Goal: Information Seeking & Learning: Learn about a topic

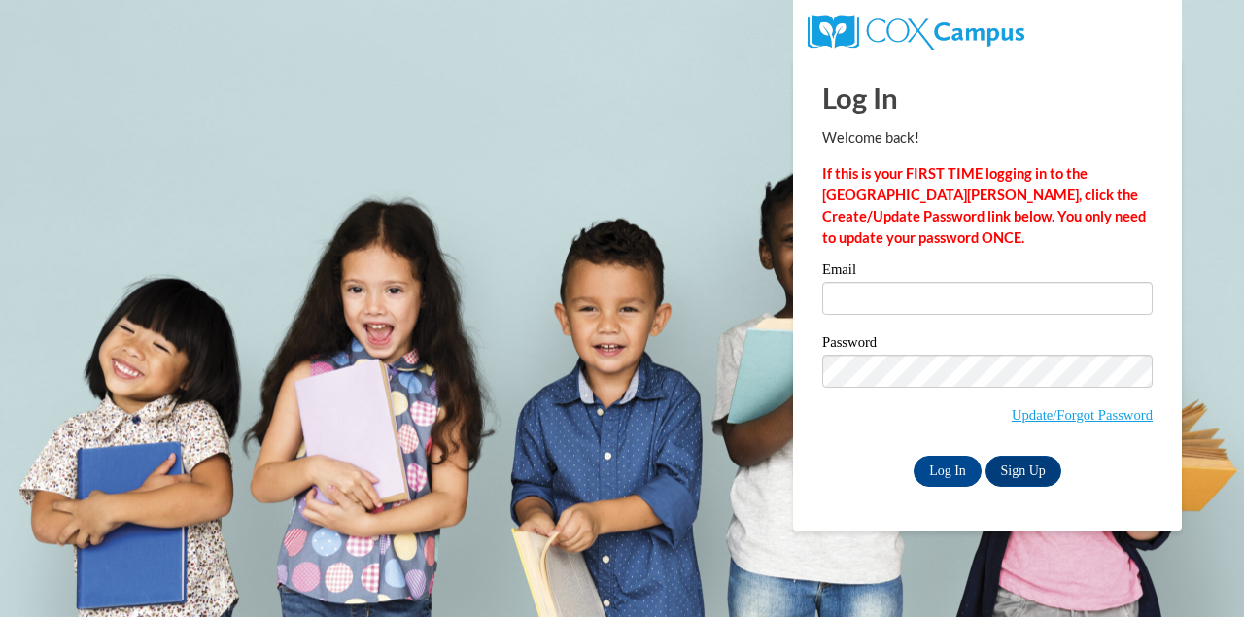
type input "kegerrer@wauwatosa.k12.wi.us"
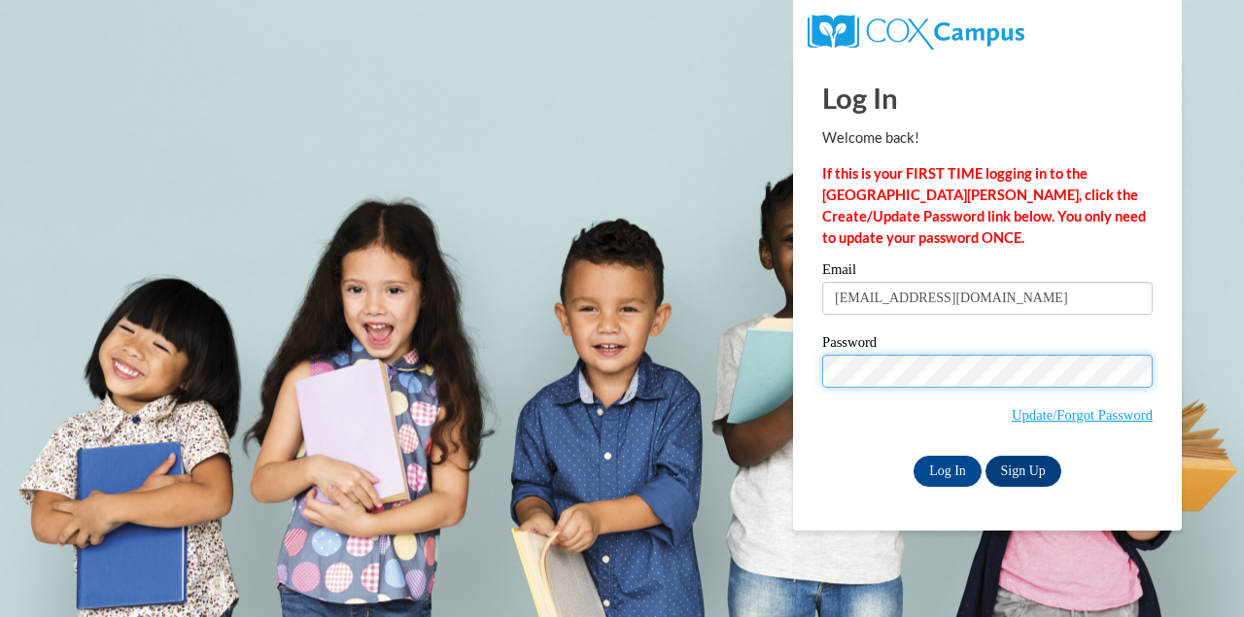
click at [914, 456] on input "Log In" at bounding box center [948, 471] width 68 height 31
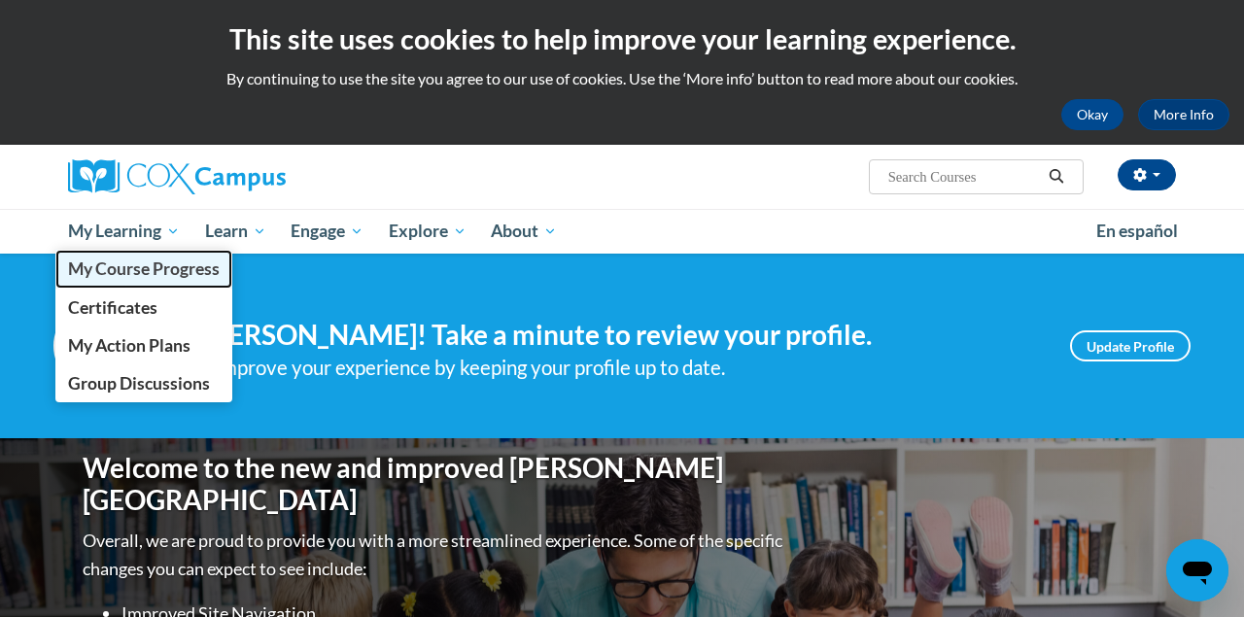
click at [150, 260] on span "My Course Progress" at bounding box center [144, 269] width 152 height 20
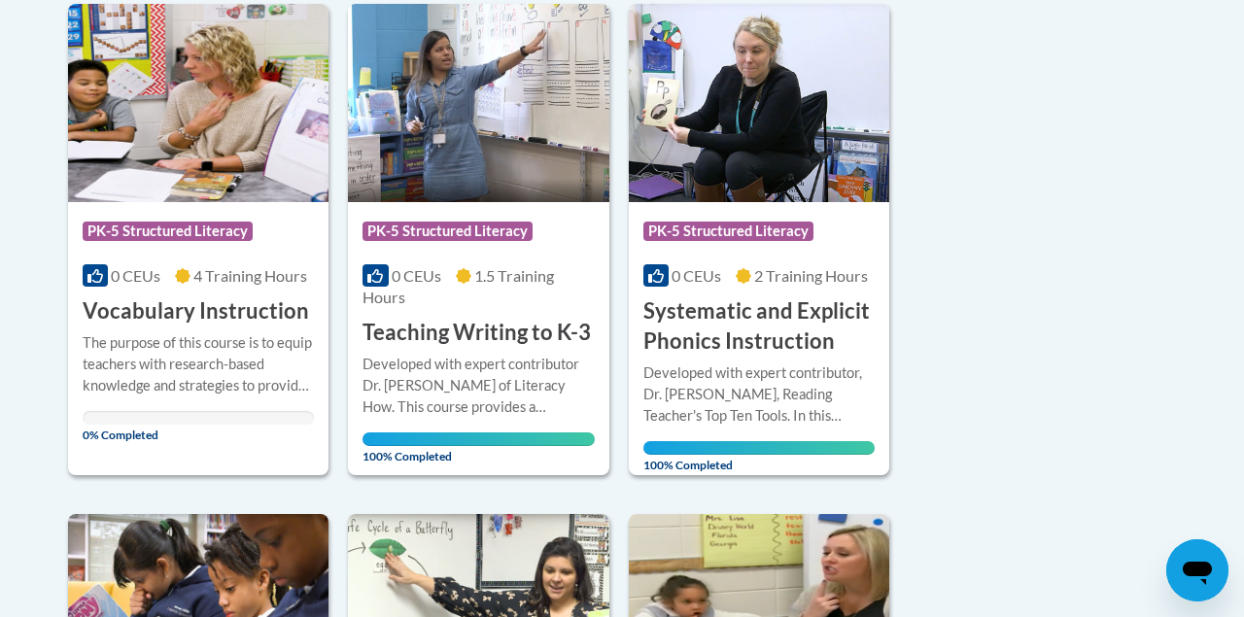
scroll to position [520, 0]
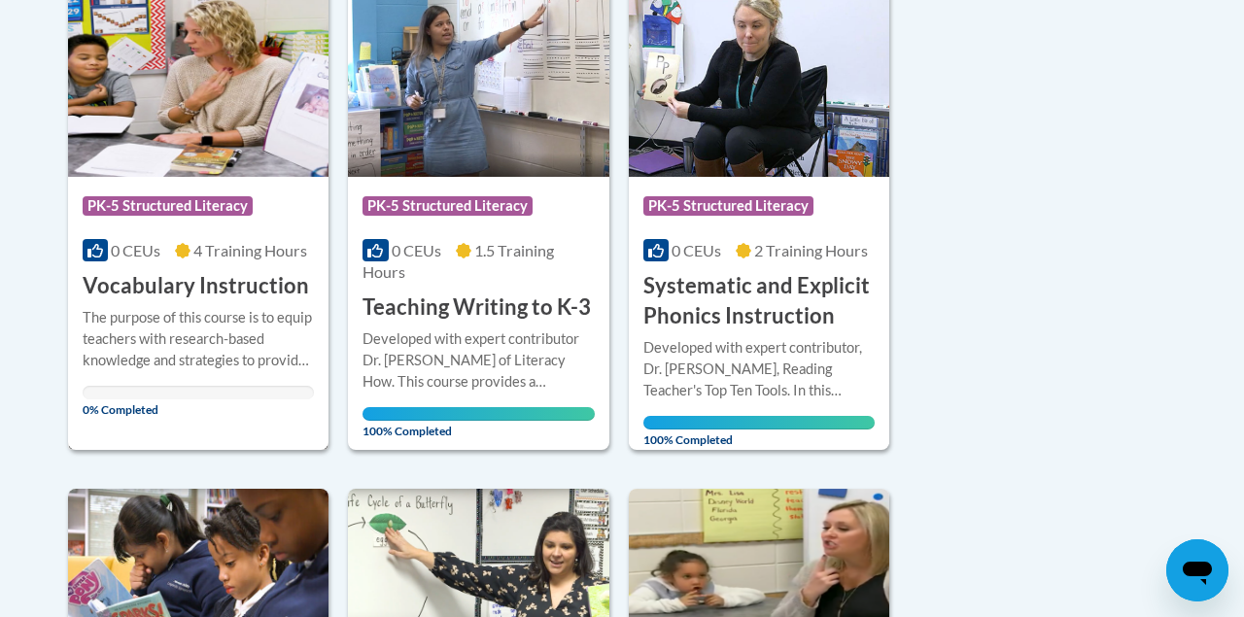
click at [209, 161] on img at bounding box center [198, 78] width 260 height 198
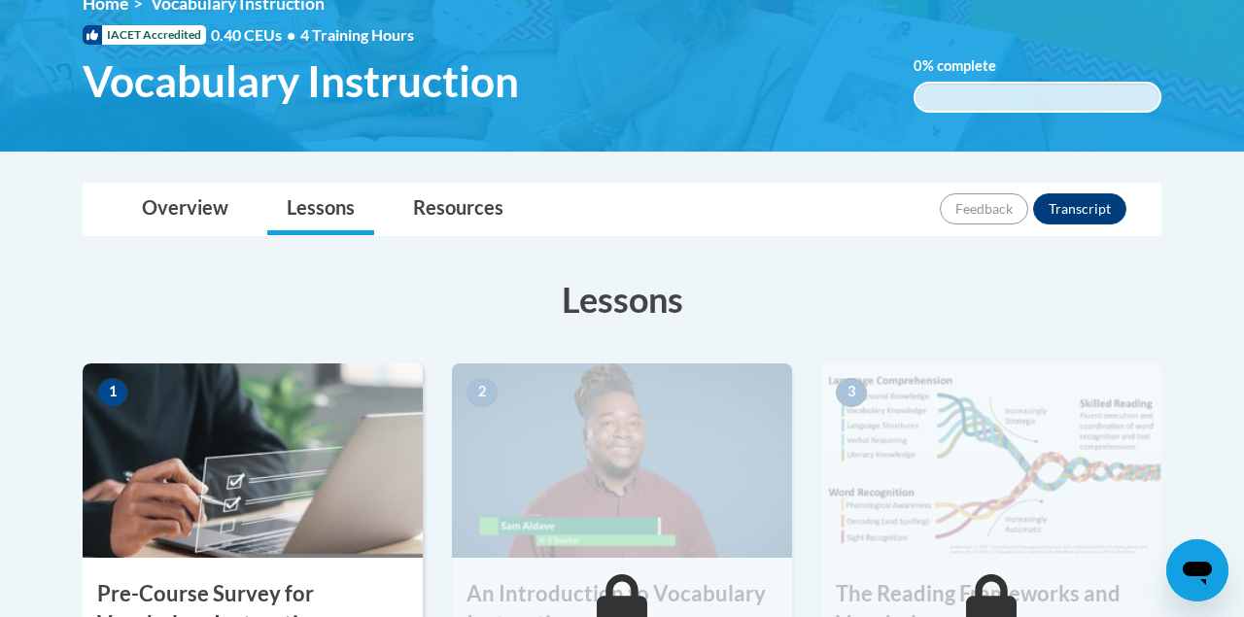
scroll to position [354, 0]
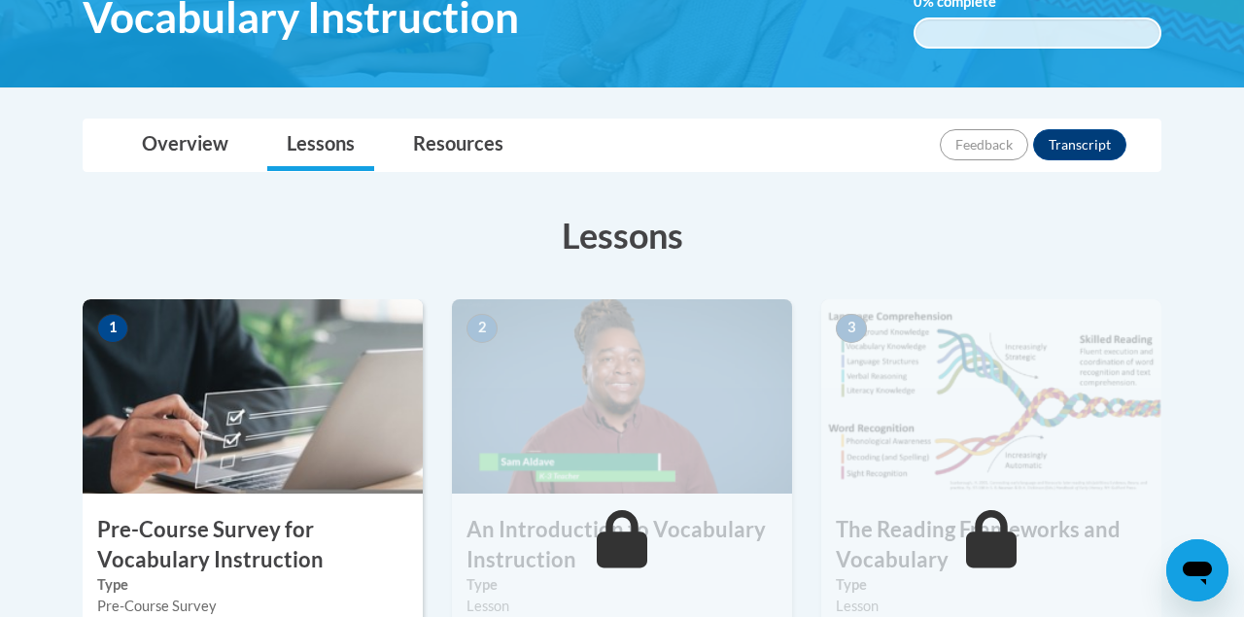
click at [215, 415] on img at bounding box center [253, 396] width 340 height 194
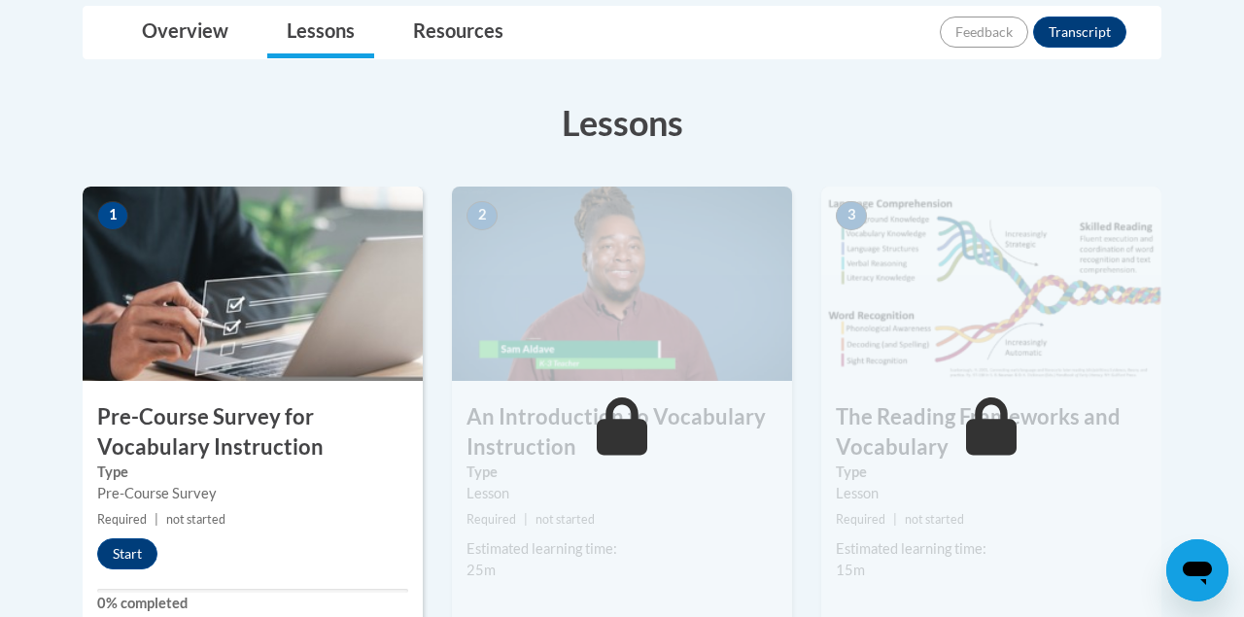
scroll to position [468, 0]
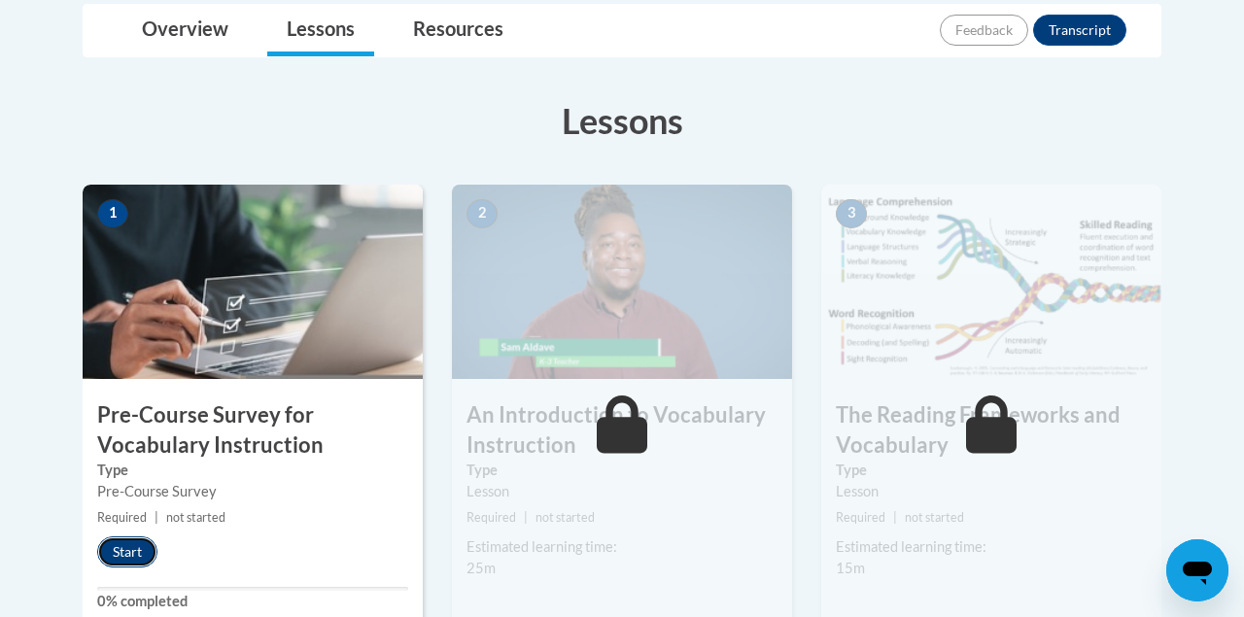
click at [127, 556] on button "Start" at bounding box center [127, 551] width 60 height 31
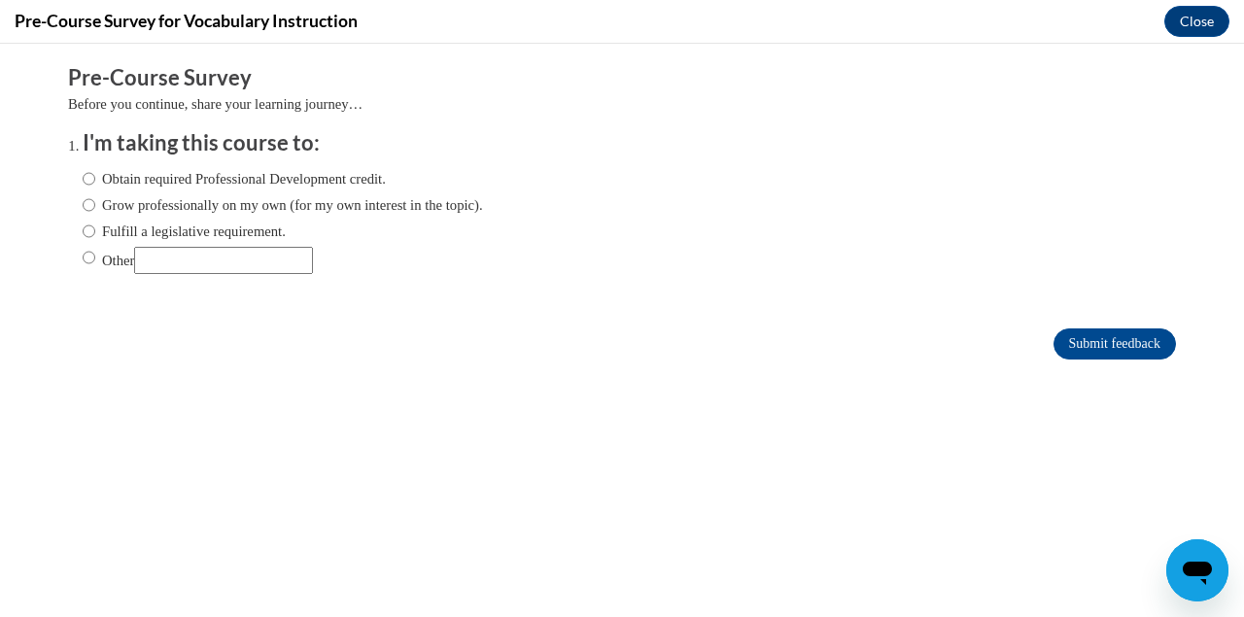
scroll to position [0, 0]
click at [83, 228] on input "Fulfill a legislative requirement." at bounding box center [89, 231] width 13 height 21
radio input "true"
click at [1078, 332] on input "Submit feedback" at bounding box center [1114, 343] width 122 height 31
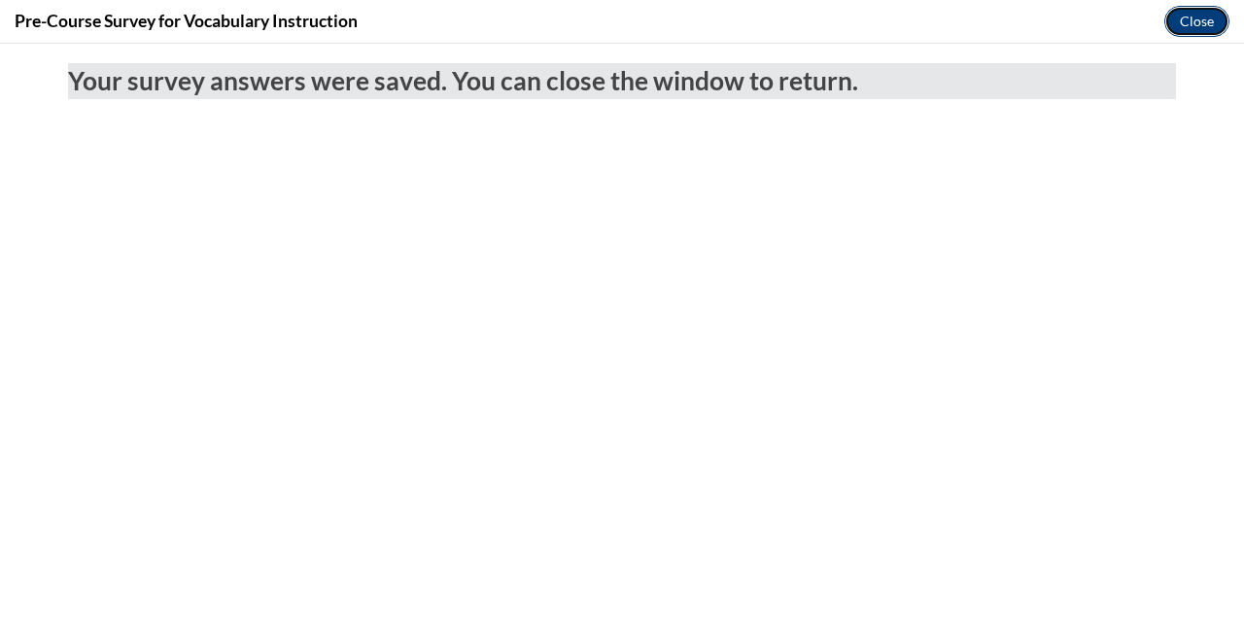
click at [1176, 18] on button "Close" at bounding box center [1196, 21] width 65 height 31
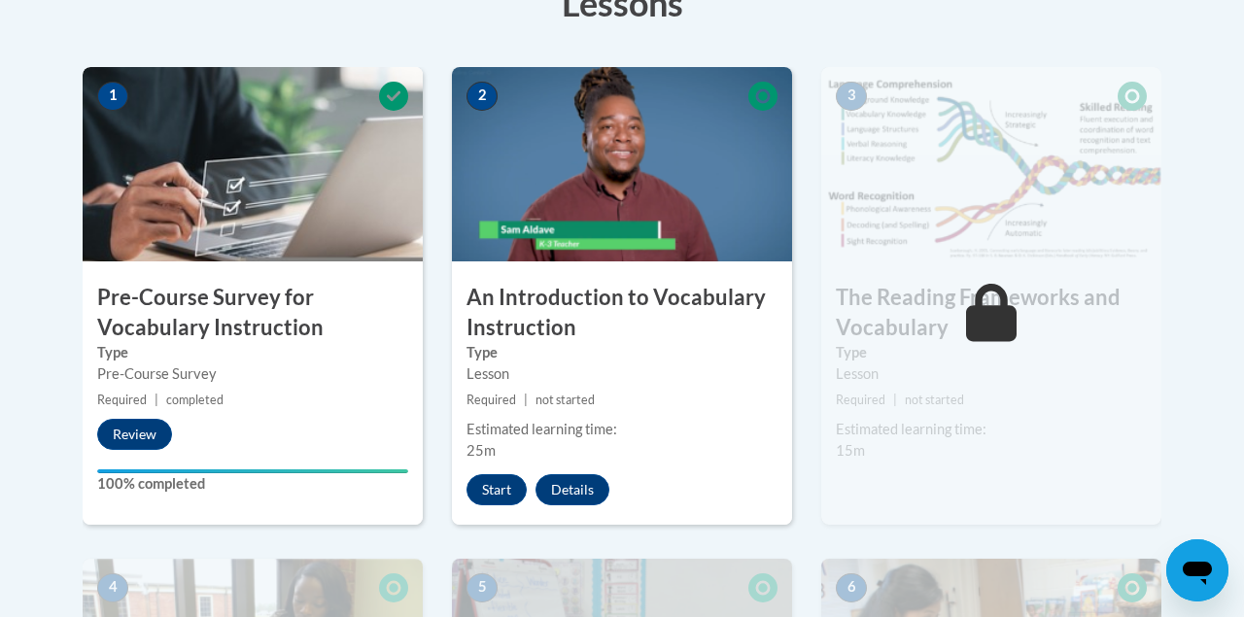
scroll to position [609, 0]
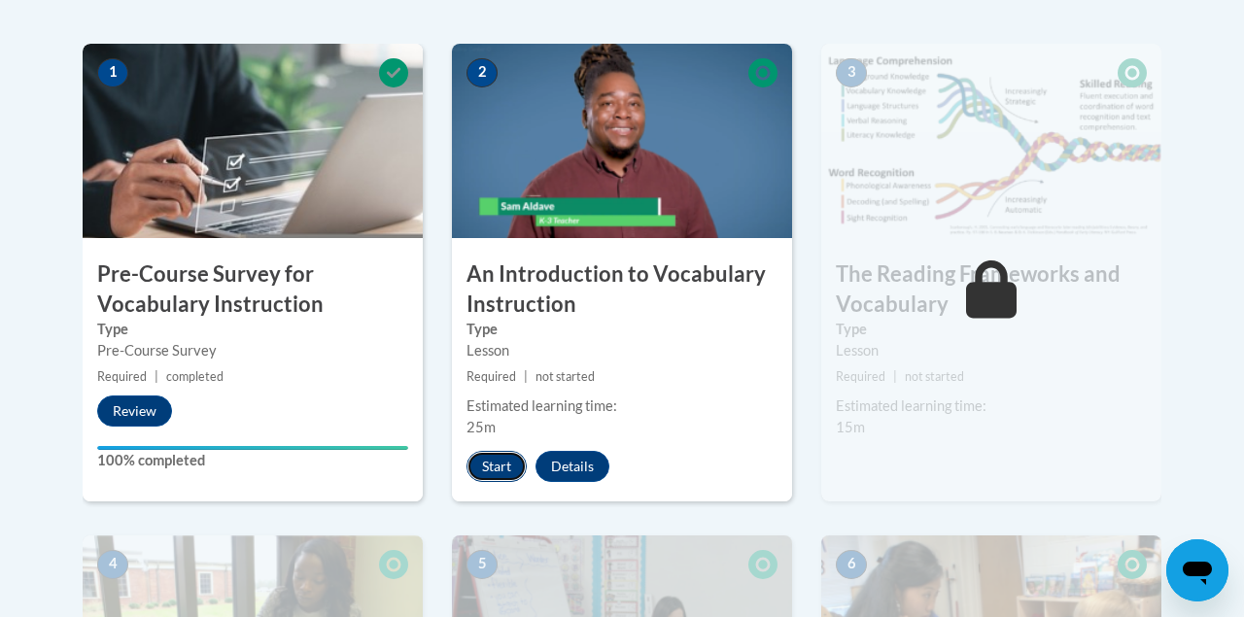
click at [490, 466] on button "Start" at bounding box center [496, 466] width 60 height 31
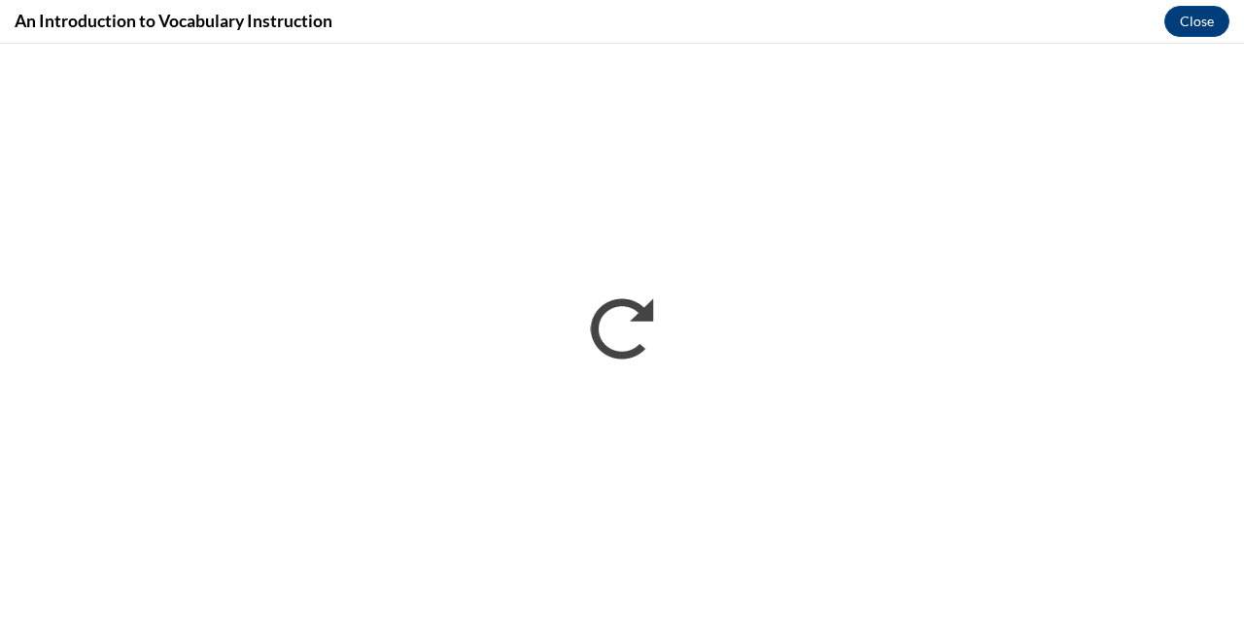
scroll to position [0, 0]
click at [1198, 19] on button "Close" at bounding box center [1196, 21] width 65 height 31
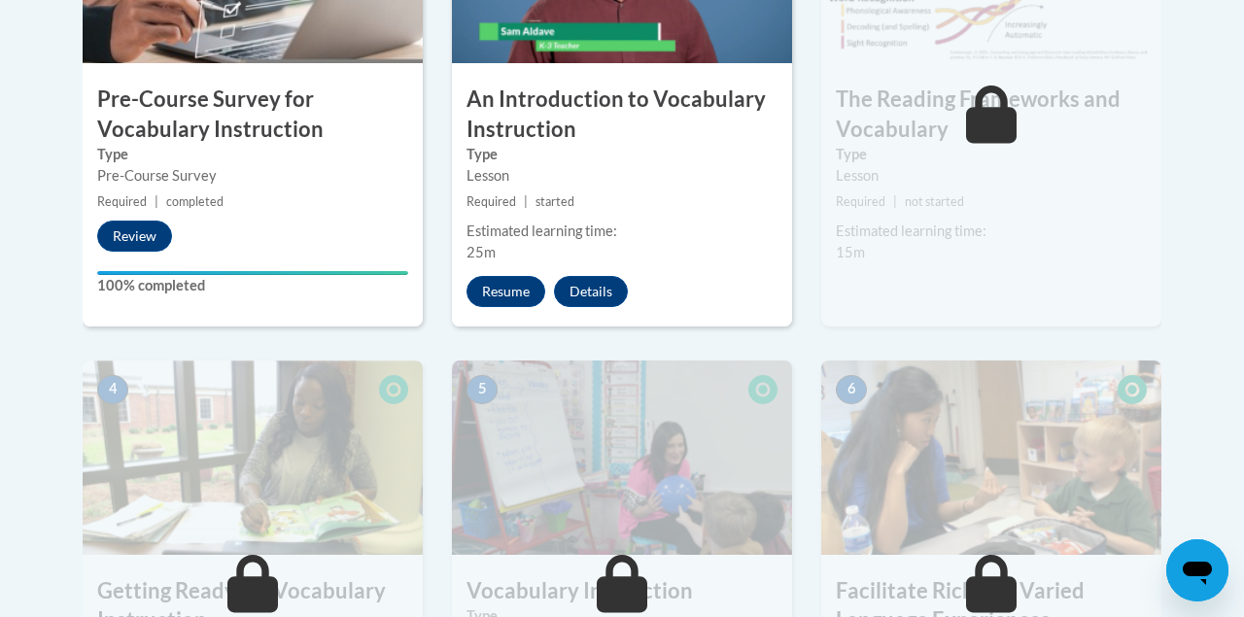
scroll to position [781, 0]
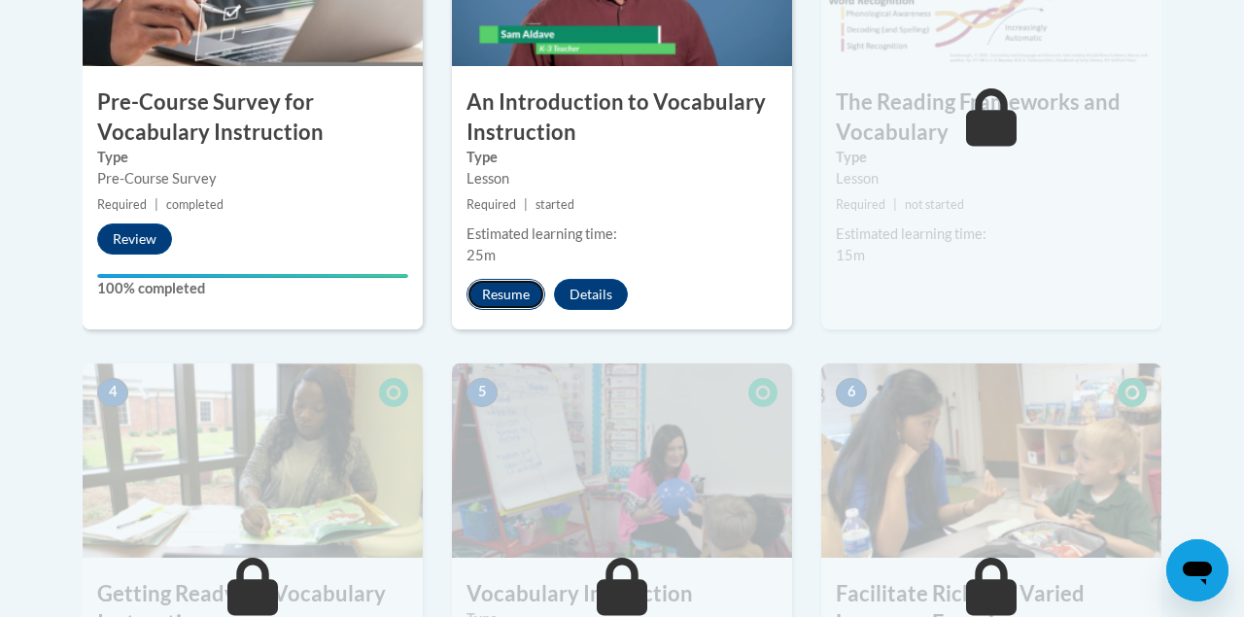
click at [513, 290] on button "Resume" at bounding box center [505, 294] width 79 height 31
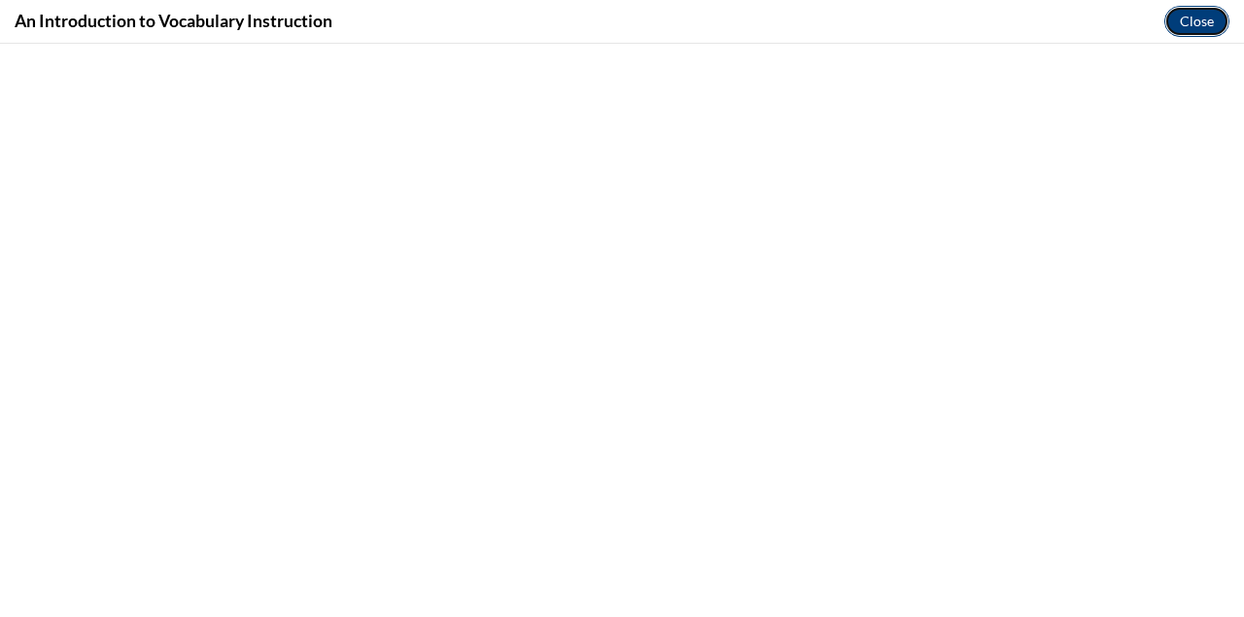
click at [1192, 11] on button "Close" at bounding box center [1196, 21] width 65 height 31
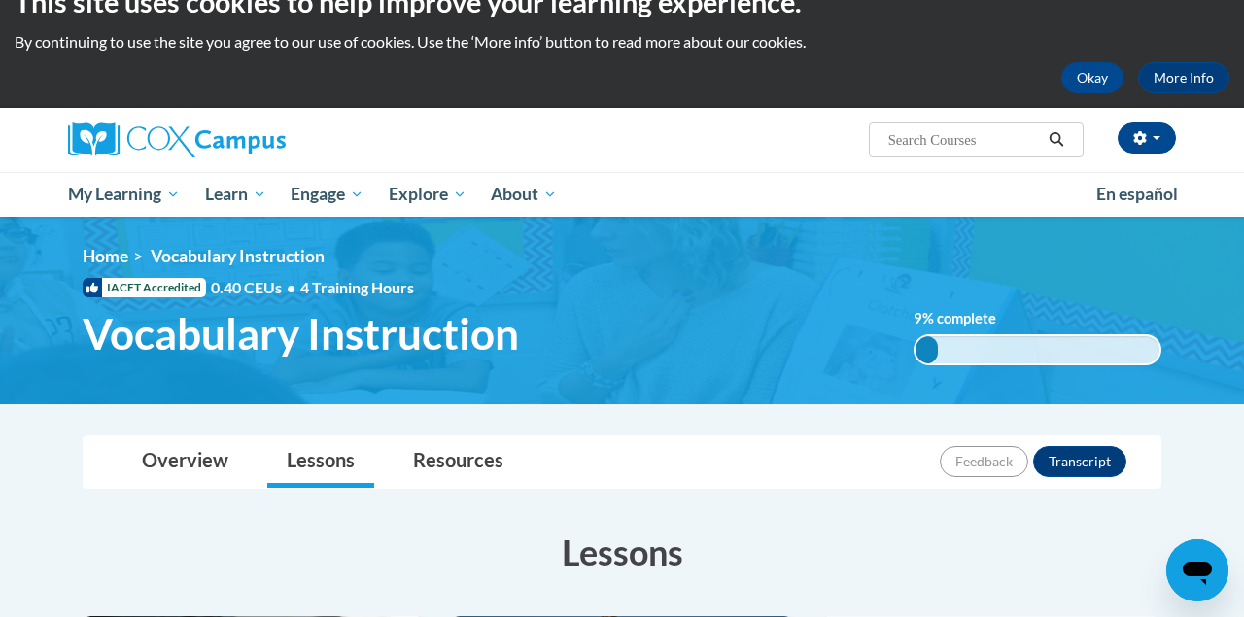
scroll to position [0, 0]
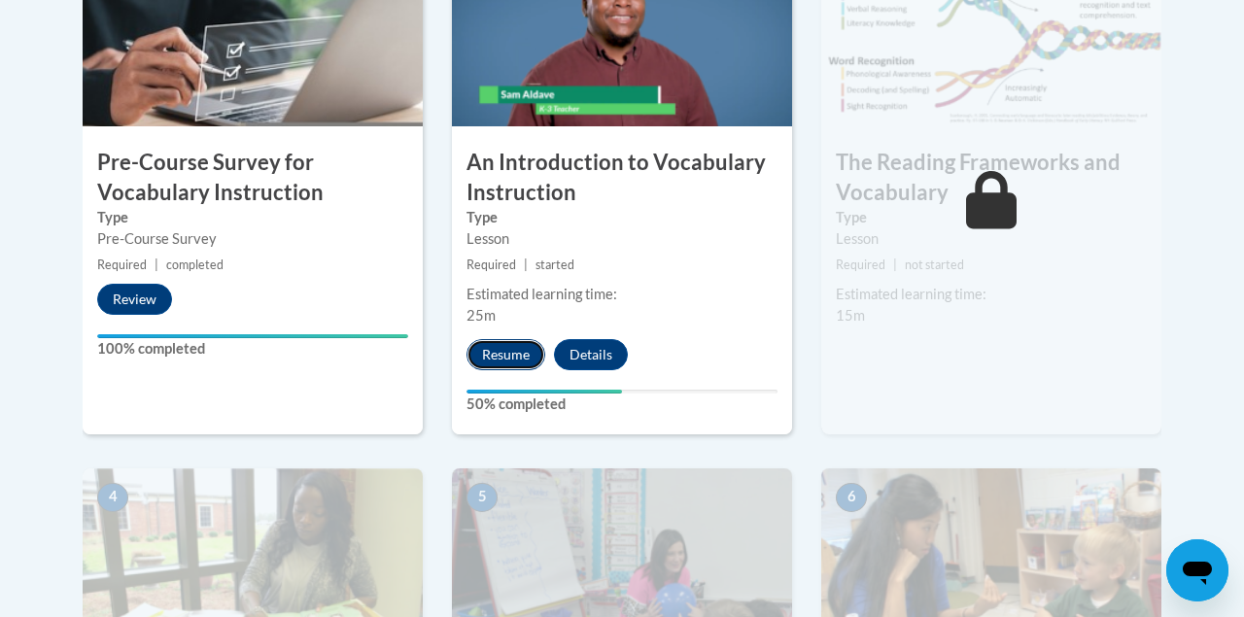
click at [503, 353] on button "Resume" at bounding box center [505, 354] width 79 height 31
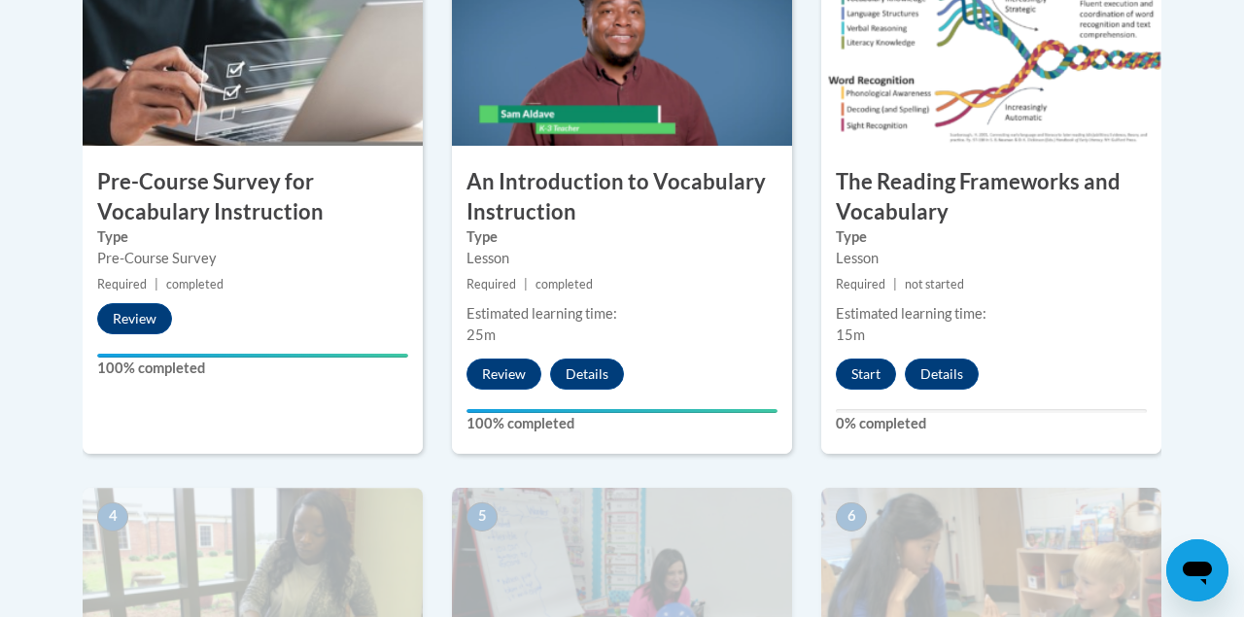
scroll to position [700, 0]
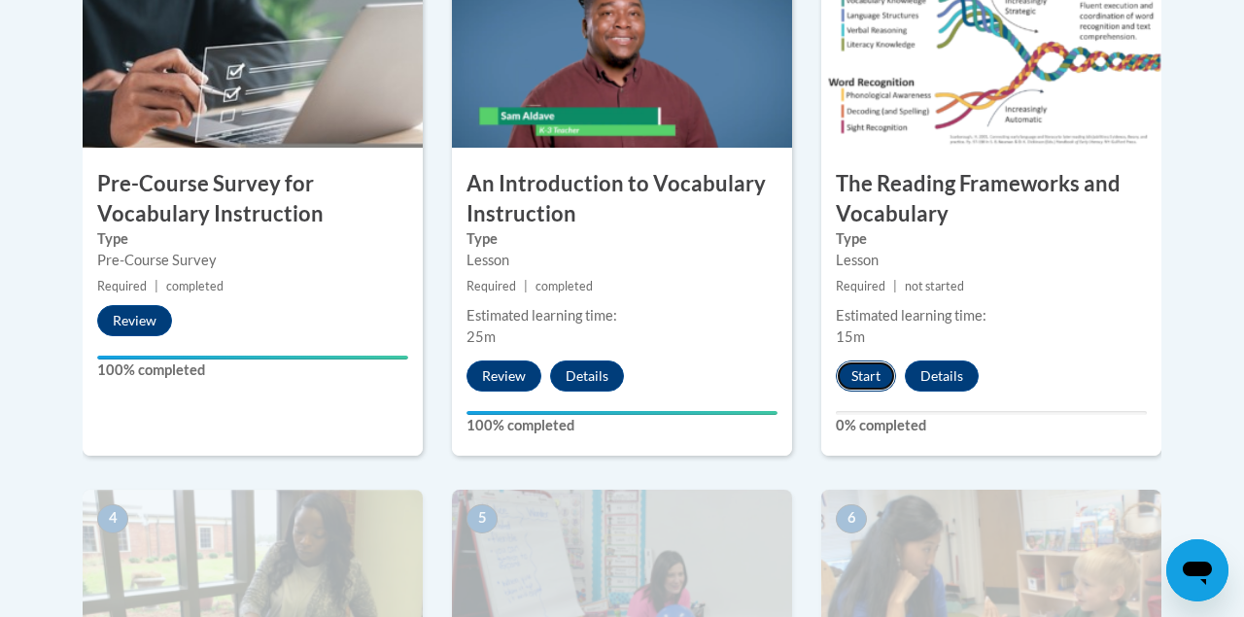
click at [857, 373] on button "Start" at bounding box center [866, 376] width 60 height 31
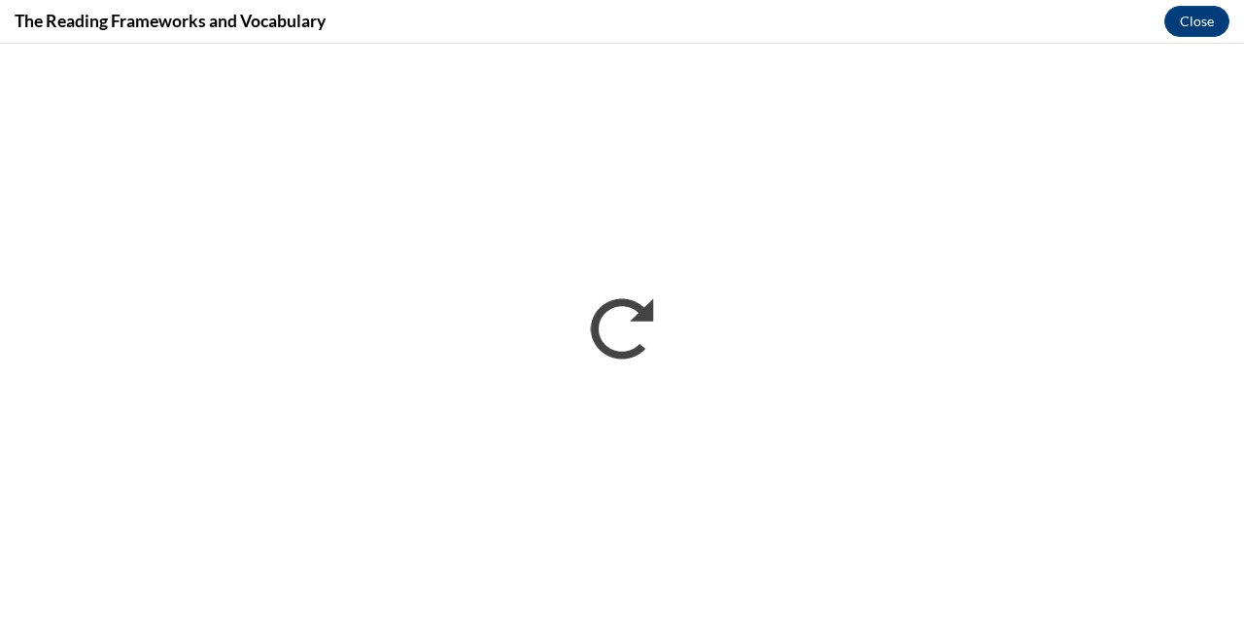
scroll to position [0, 0]
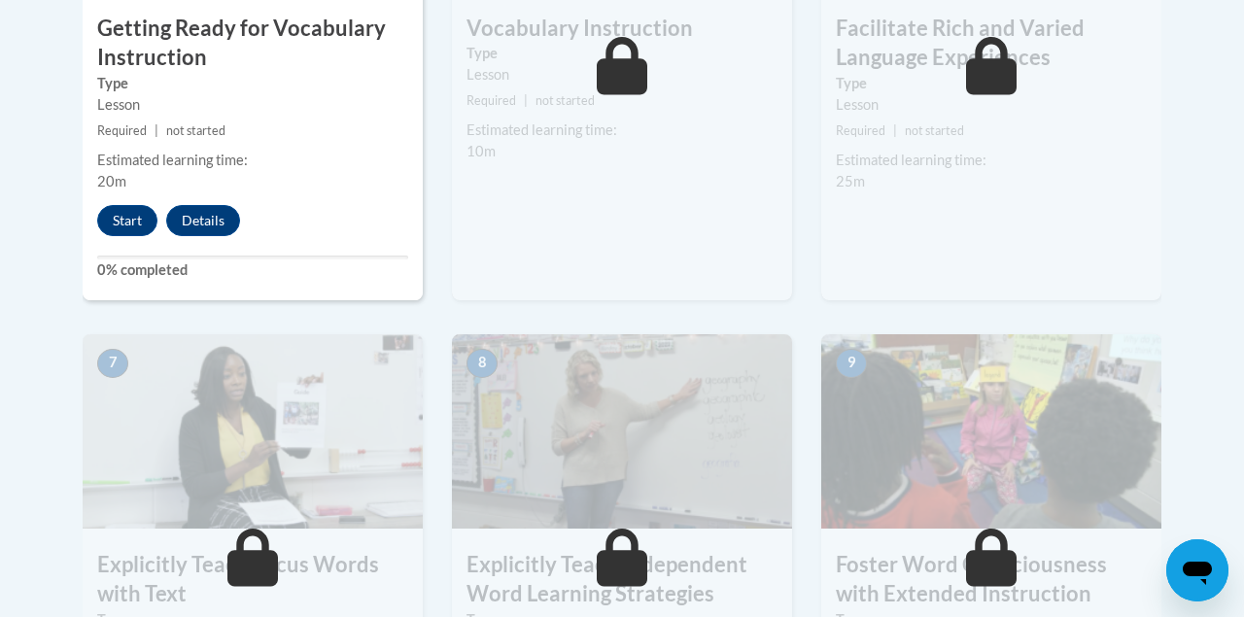
scroll to position [1286, 0]
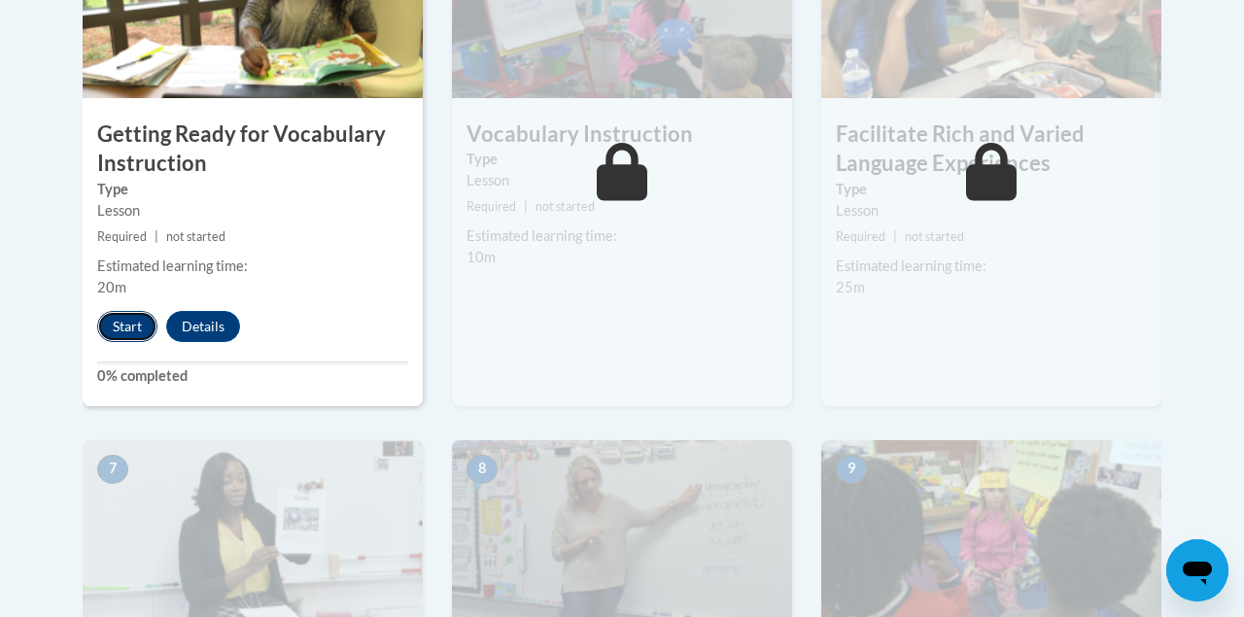
click at [128, 318] on button "Start" at bounding box center [127, 326] width 60 height 31
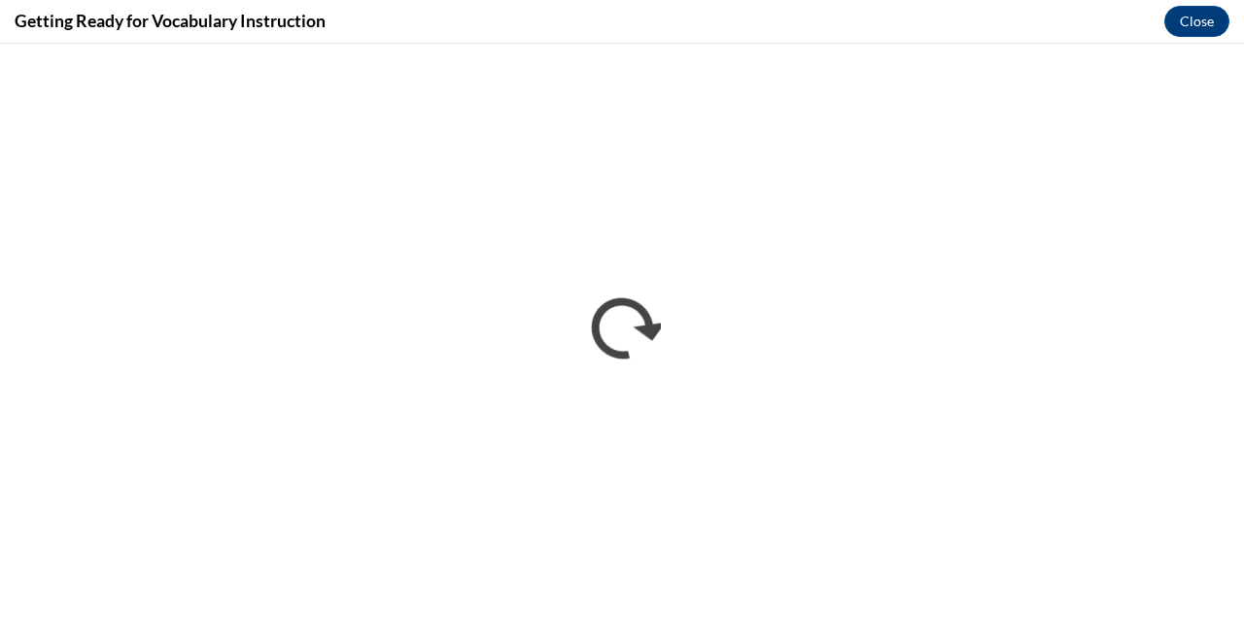
scroll to position [0, 0]
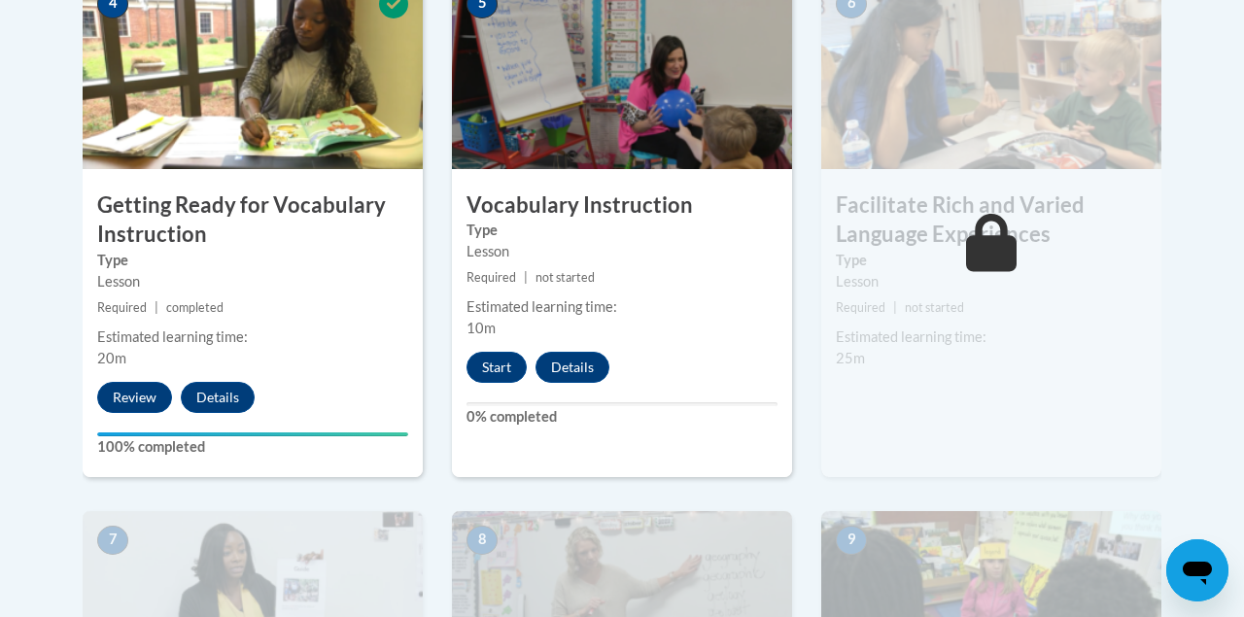
scroll to position [1224, 0]
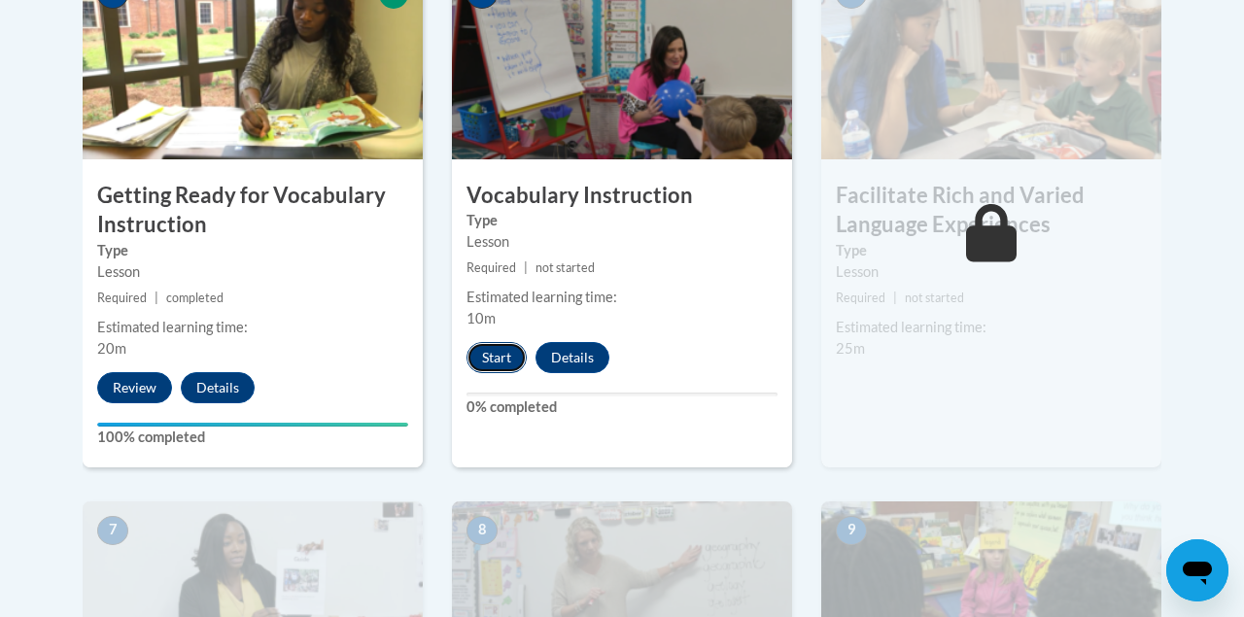
click at [485, 356] on button "Start" at bounding box center [496, 357] width 60 height 31
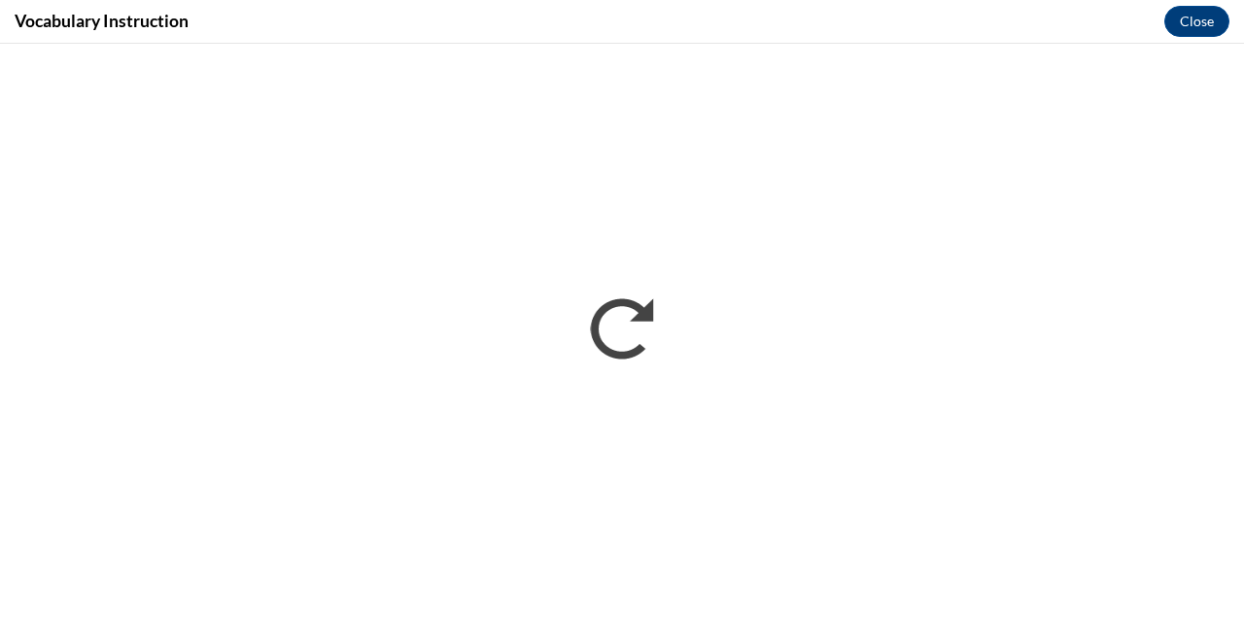
scroll to position [0, 0]
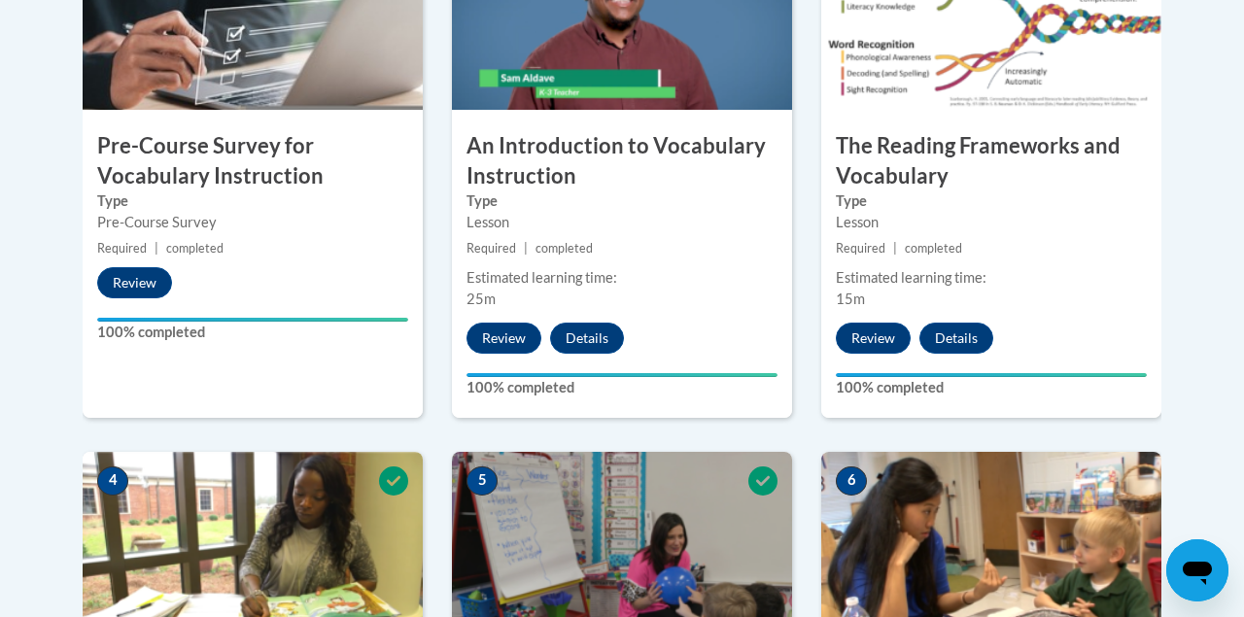
scroll to position [614, 0]
